Goal: Navigation & Orientation: Understand site structure

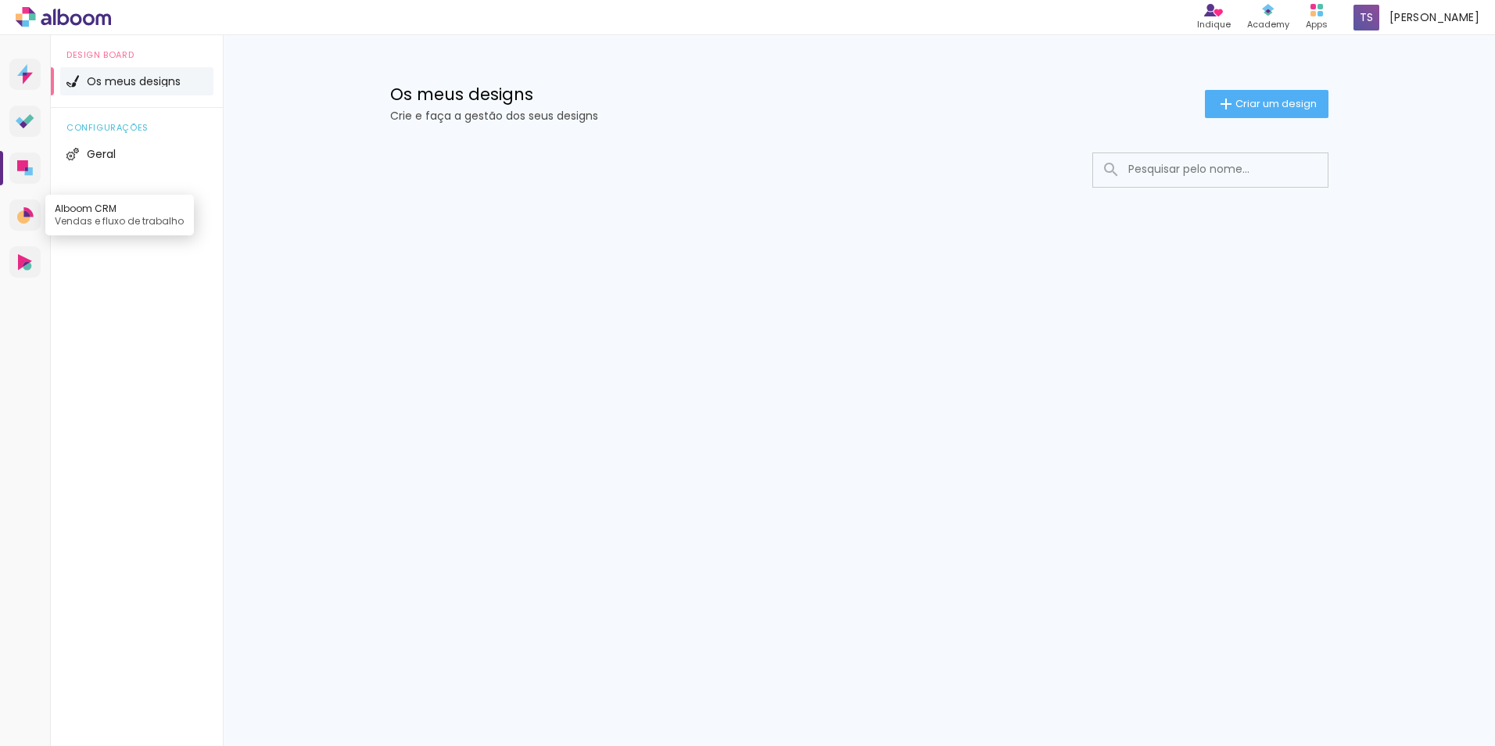
click at [31, 206] on link "Alboom CRM Vendas e fluxo de trabalho" at bounding box center [24, 214] width 31 height 31
click at [12, 119] on link "Proof Sistema de seleção e venda de fotos" at bounding box center [24, 121] width 31 height 31
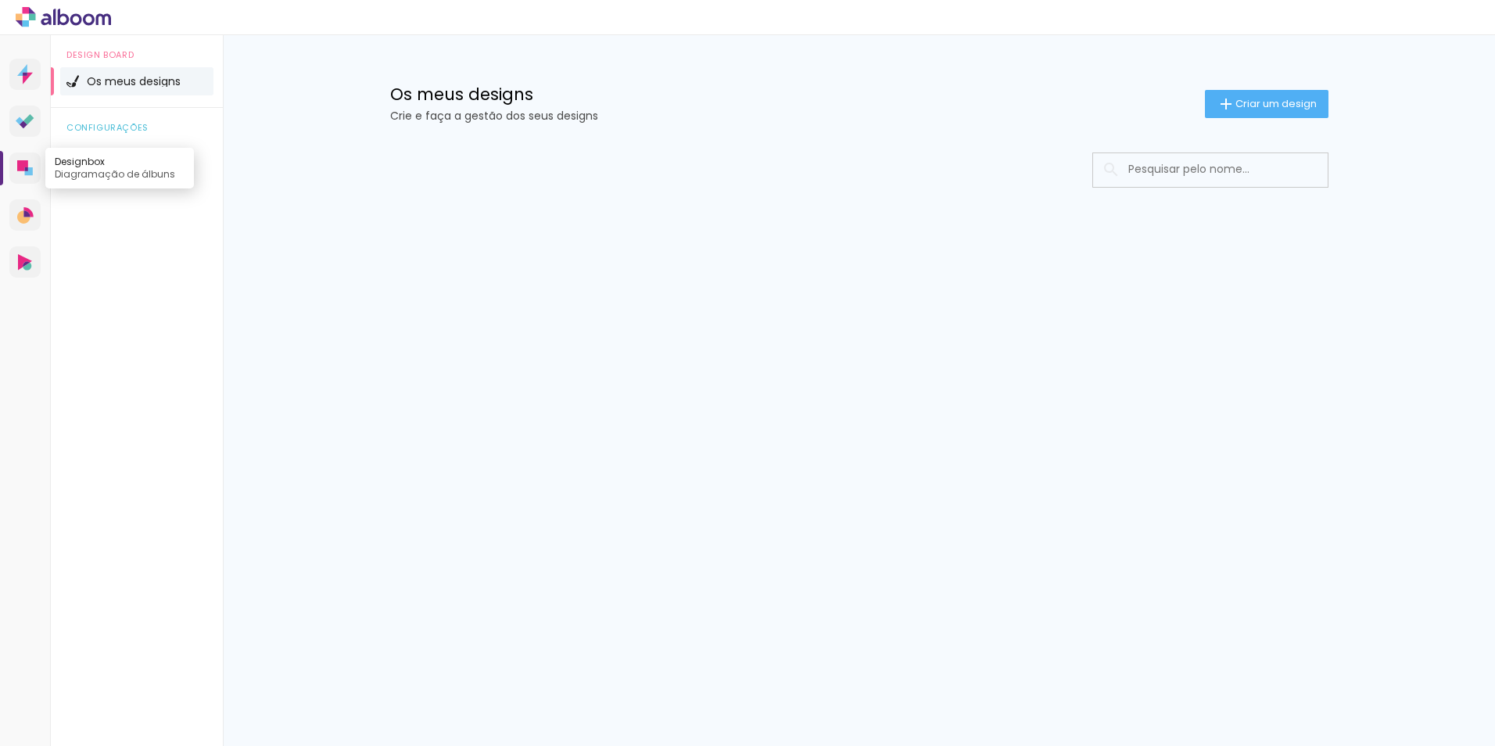
click at [16, 170] on link "Designbox Diagramação de álbuns" at bounding box center [24, 167] width 31 height 31
click at [124, 149] on li "Geral" at bounding box center [136, 154] width 153 height 28
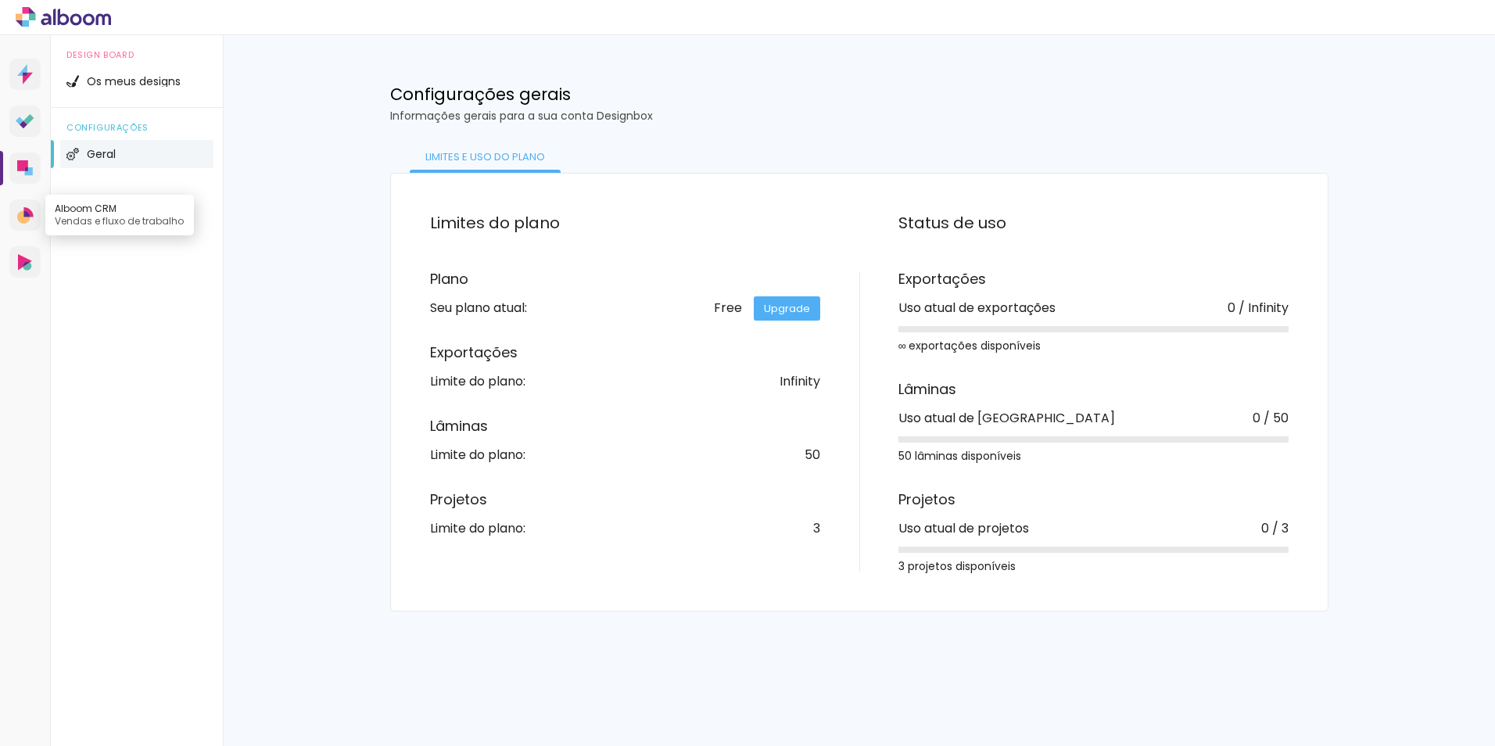
click at [29, 221] on icon at bounding box center [25, 215] width 16 height 16
click at [15, 257] on link "Alboom AR Realidade Aumentada" at bounding box center [24, 261] width 31 height 31
